Goal: Transaction & Acquisition: Purchase product/service

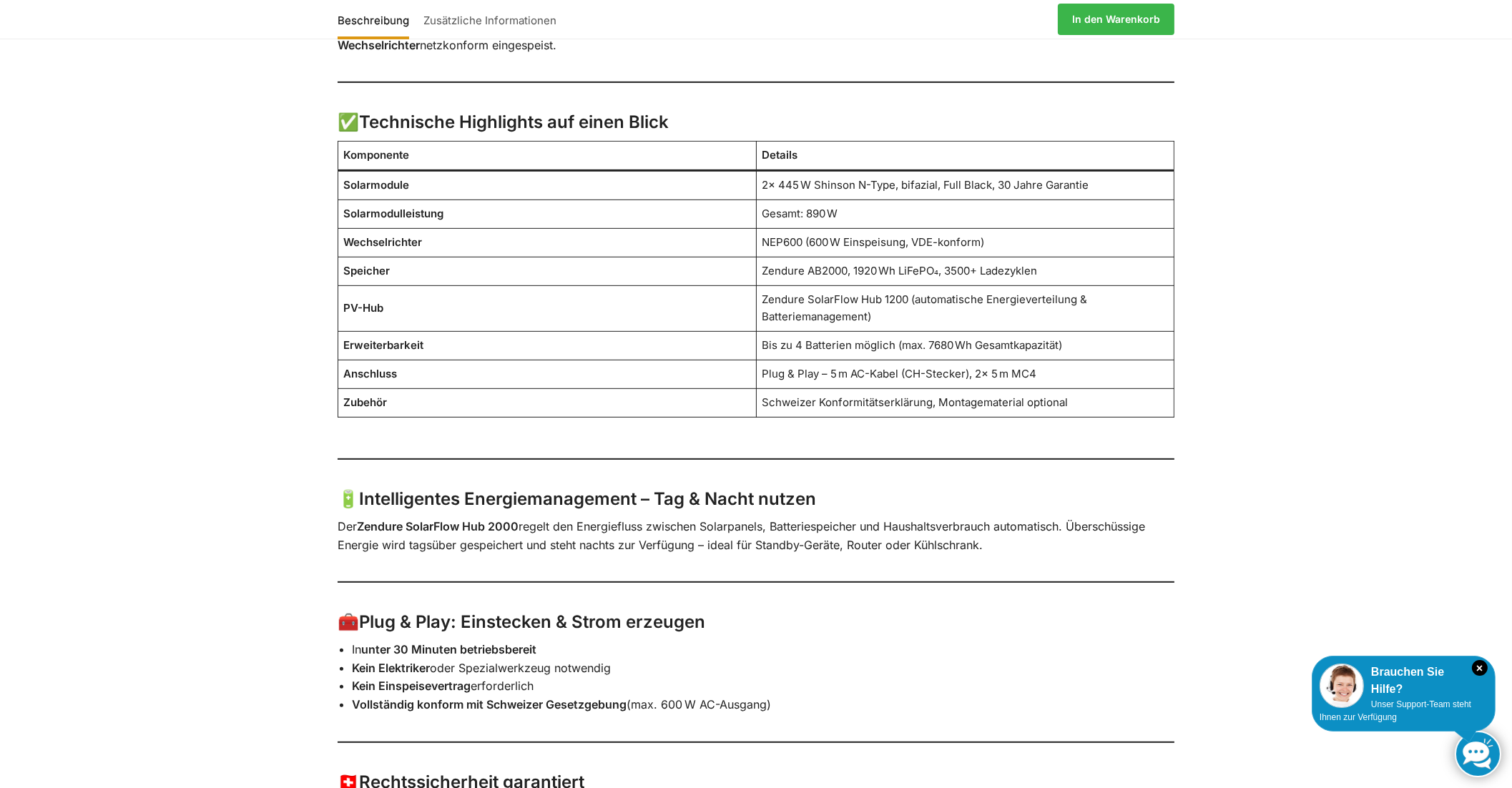
scroll to position [1192, 0]
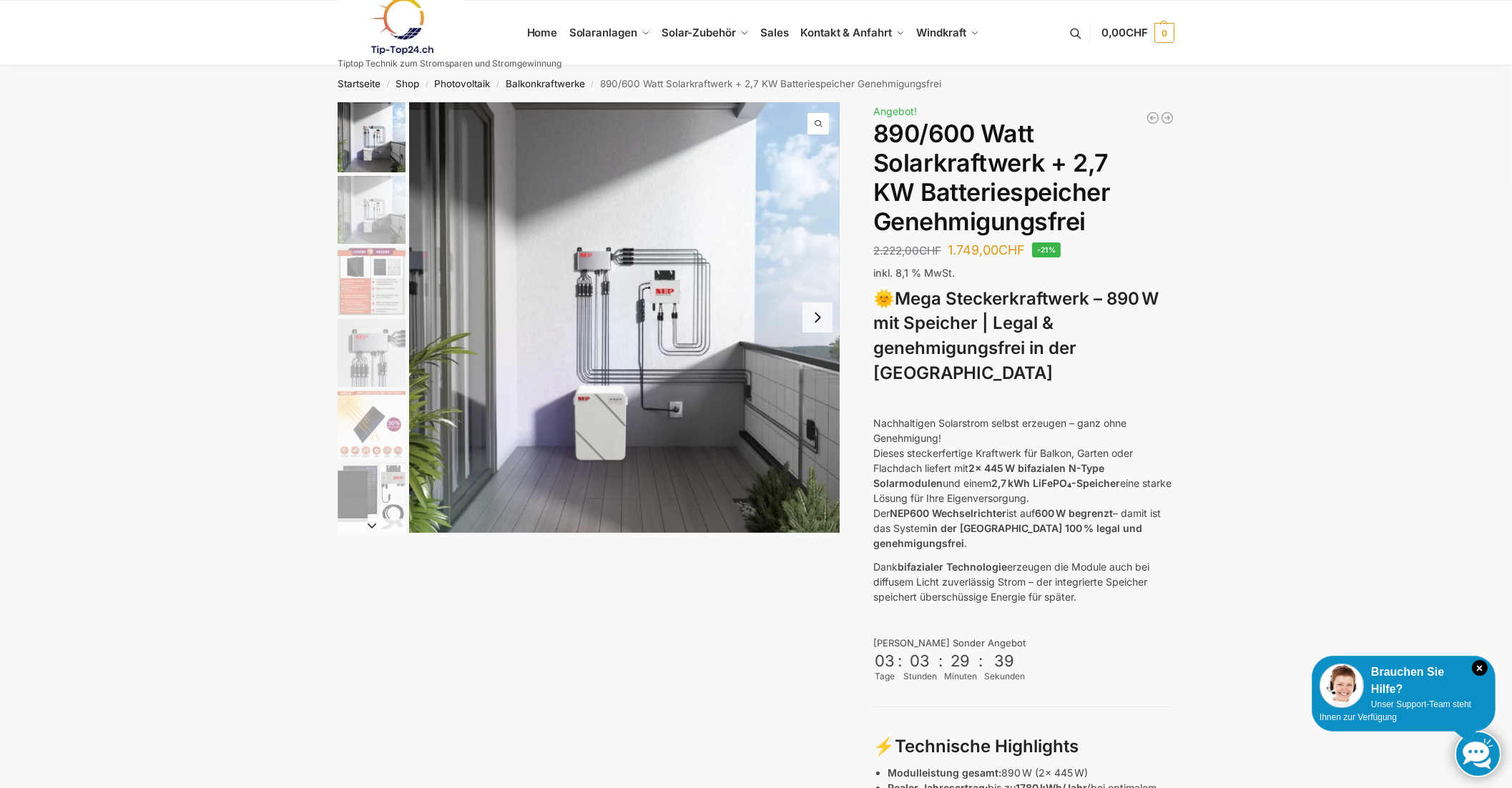
click at [803, 319] on button "Next slide" at bounding box center [818, 317] width 30 height 30
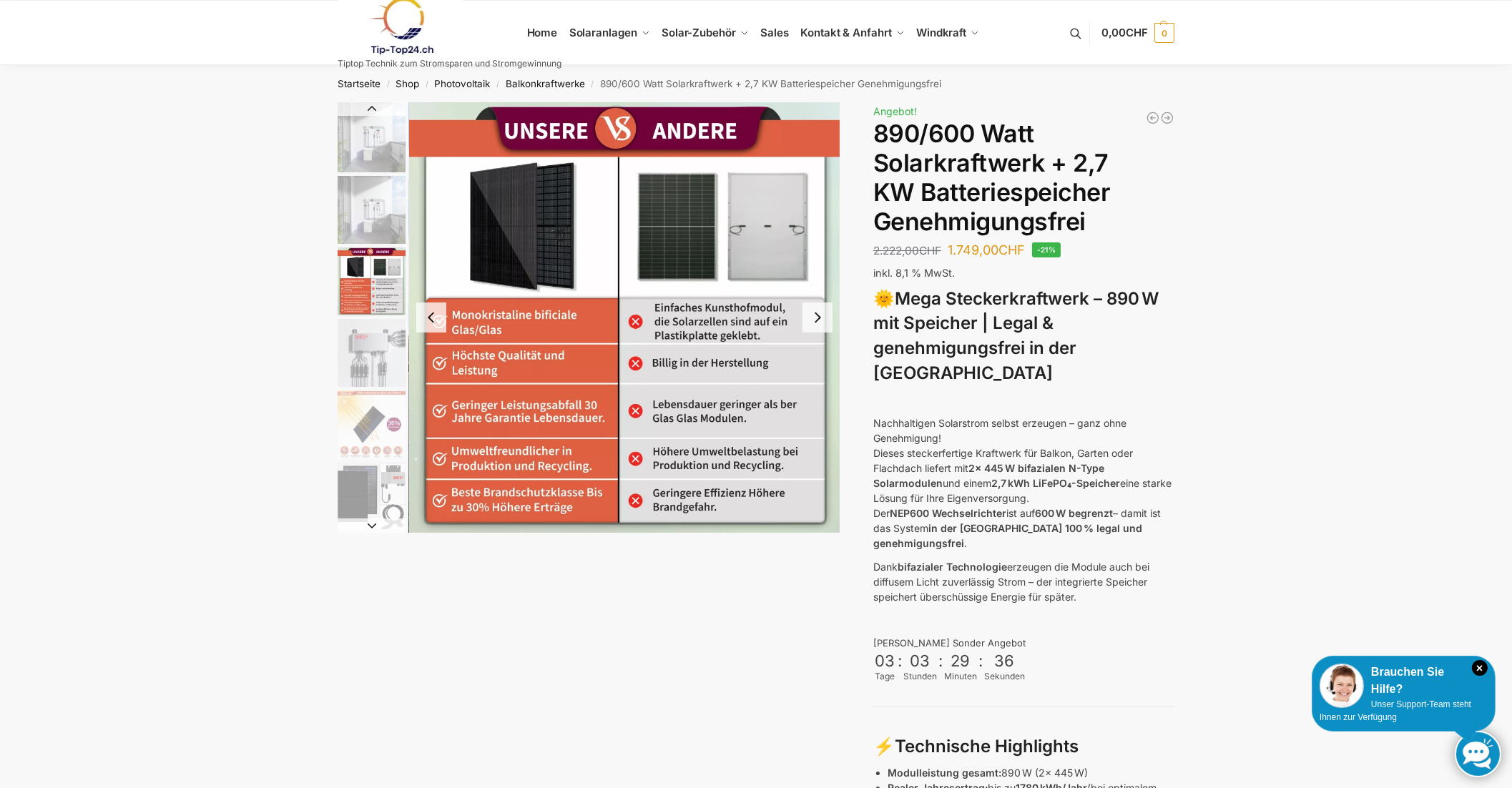
click at [803, 319] on button "Next slide" at bounding box center [818, 317] width 30 height 30
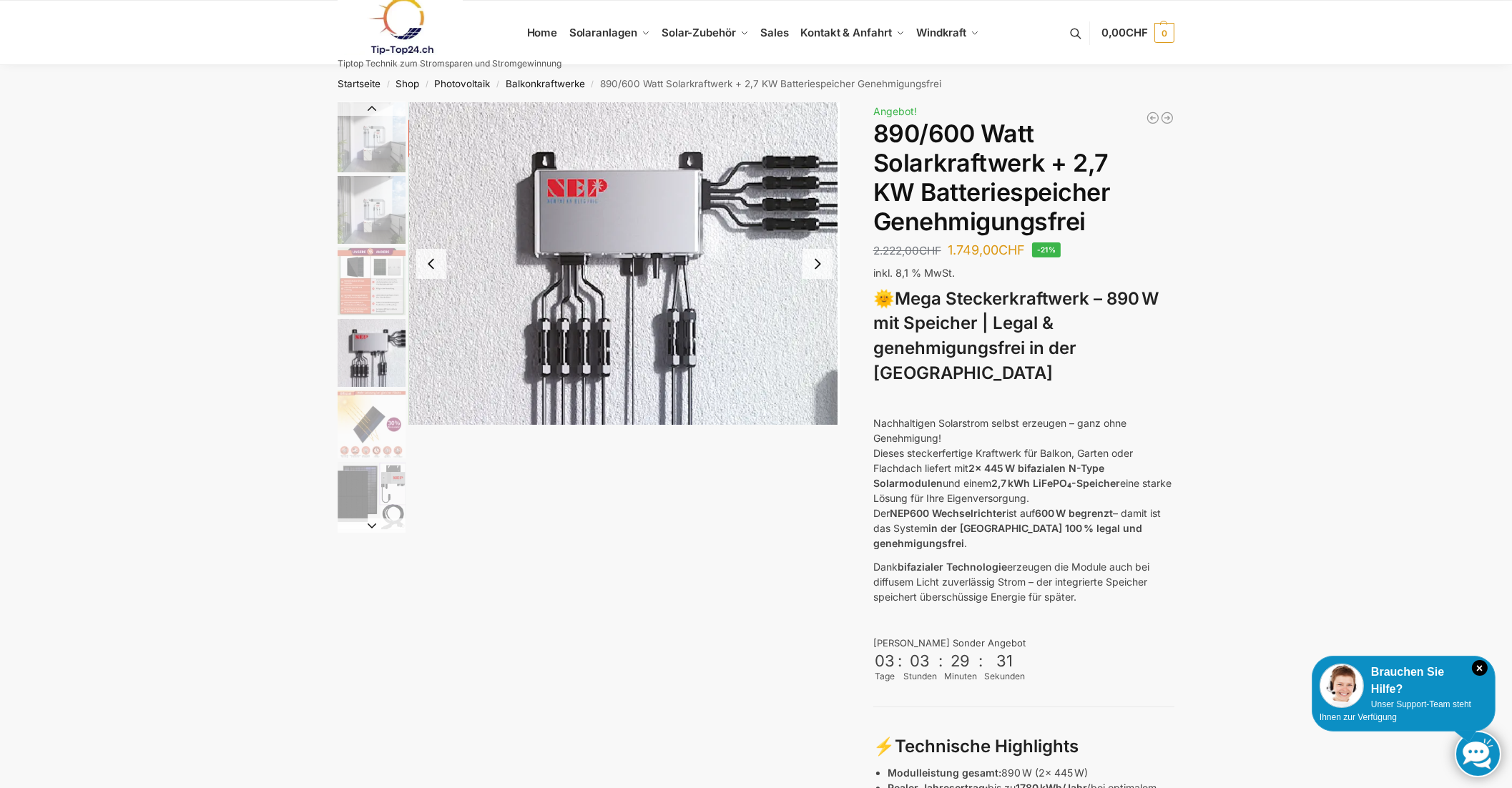
click at [821, 266] on button "Next slide" at bounding box center [818, 264] width 30 height 30
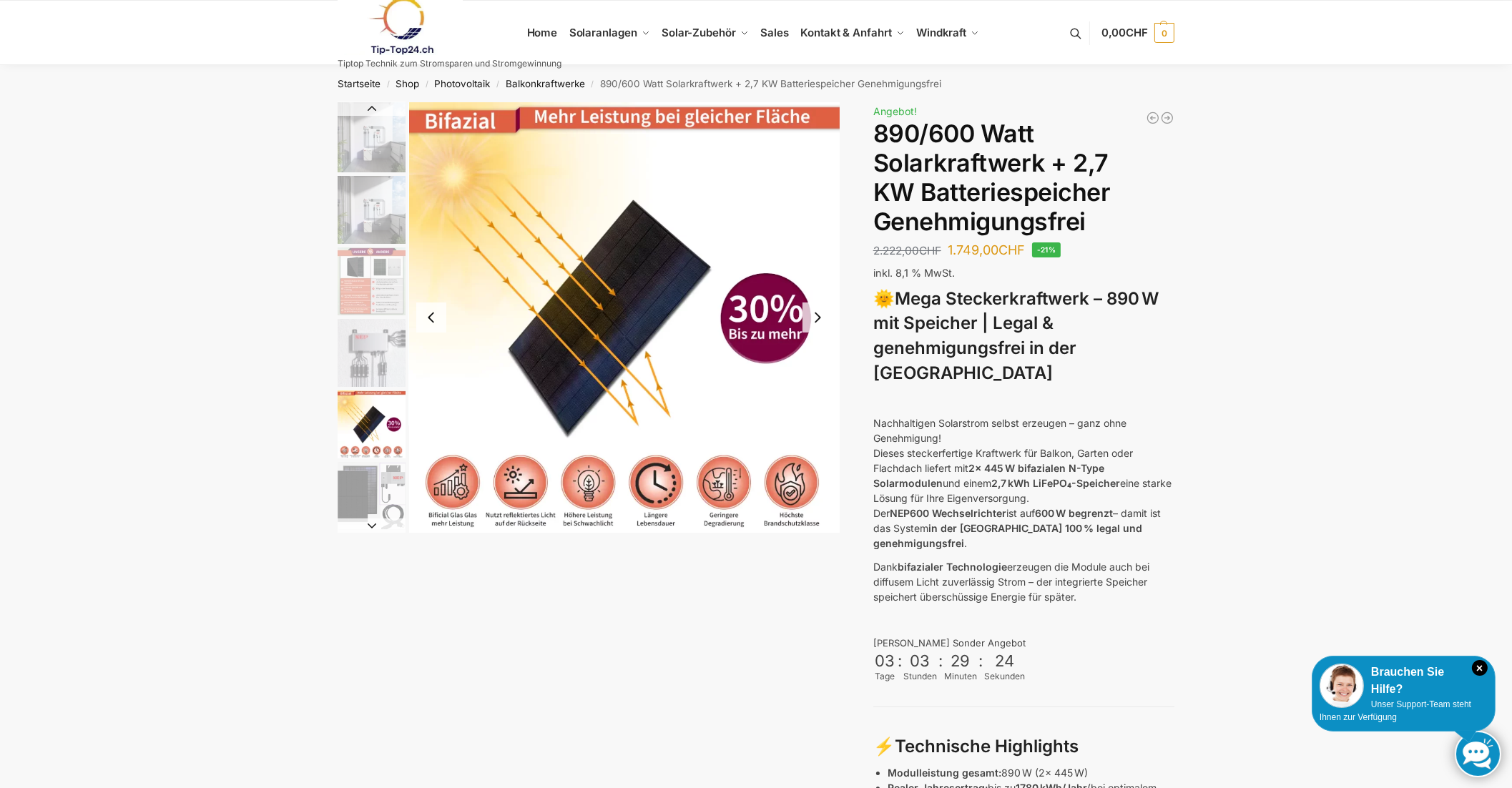
click at [814, 317] on button "Next slide" at bounding box center [818, 317] width 30 height 30
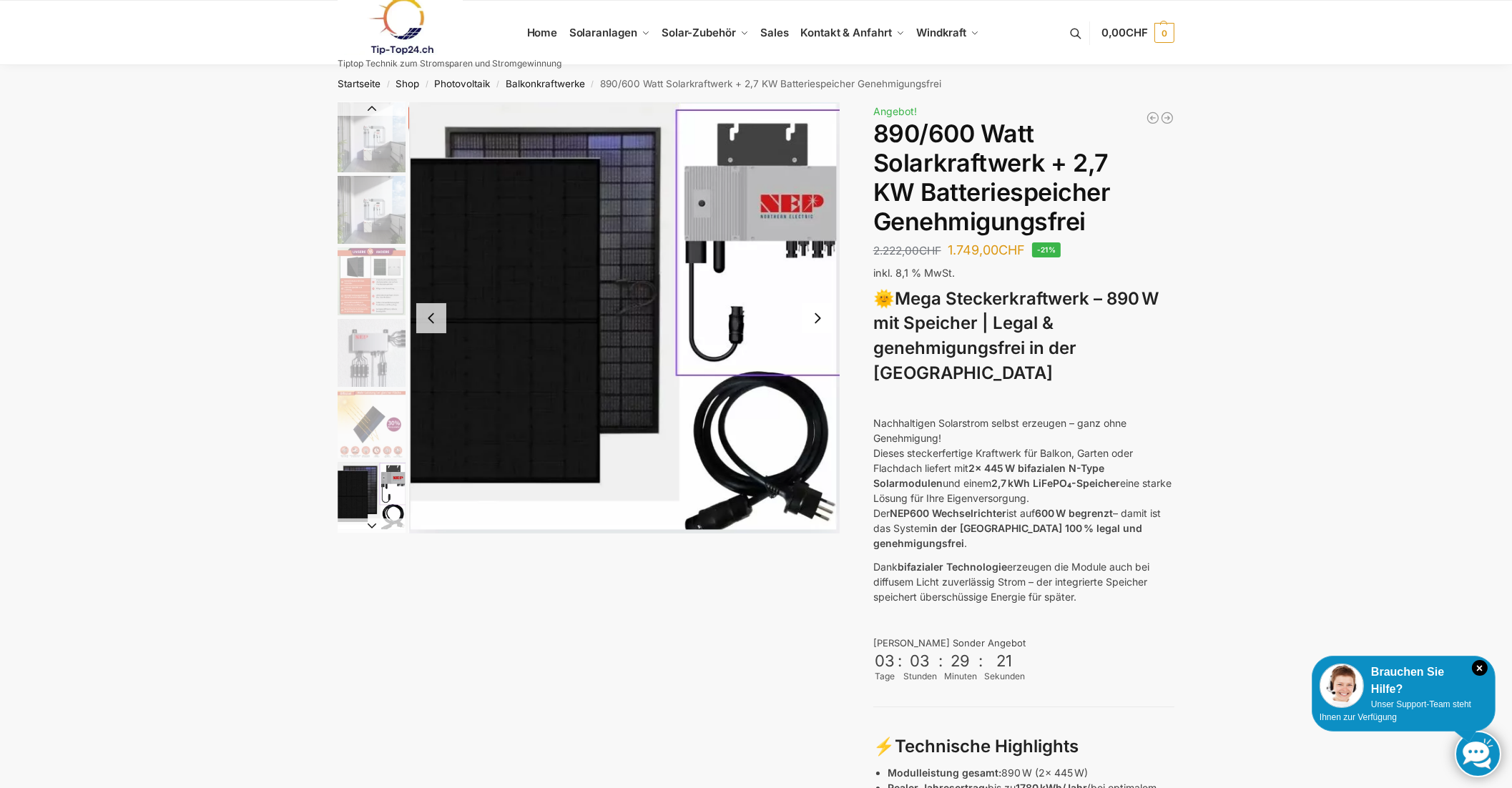
click at [814, 317] on button "Next slide" at bounding box center [818, 318] width 30 height 30
